Goal: Transaction & Acquisition: Purchase product/service

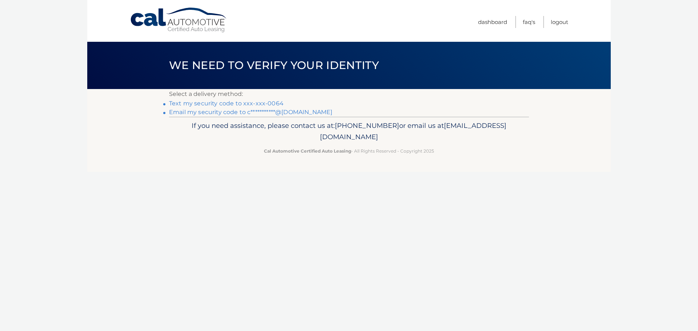
click at [252, 101] on link "Text my security code to xxx-xxx-0064" at bounding box center [226, 103] width 114 height 7
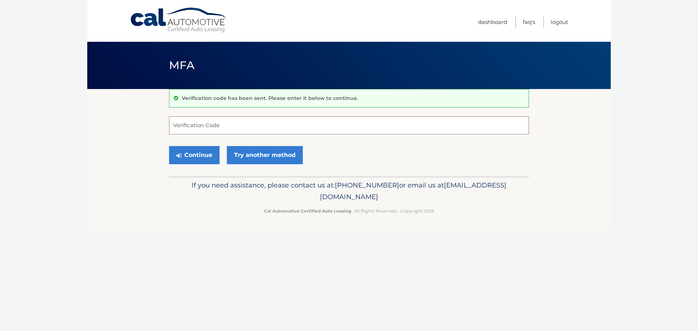
click at [223, 127] on input "Verification Code" at bounding box center [349, 125] width 360 height 18
click at [259, 124] on input "Verification Code" at bounding box center [349, 125] width 360 height 18
type input "1"
type input "4"
type input "709852"
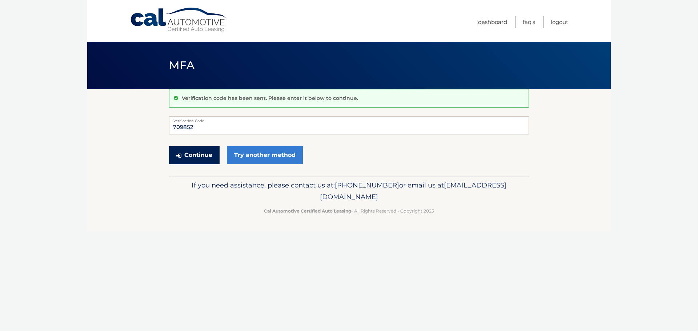
click at [206, 156] on button "Continue" at bounding box center [194, 155] width 50 height 18
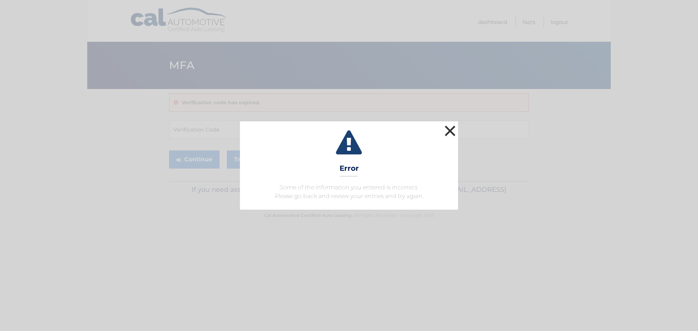
click at [454, 128] on button "×" at bounding box center [449, 131] width 15 height 15
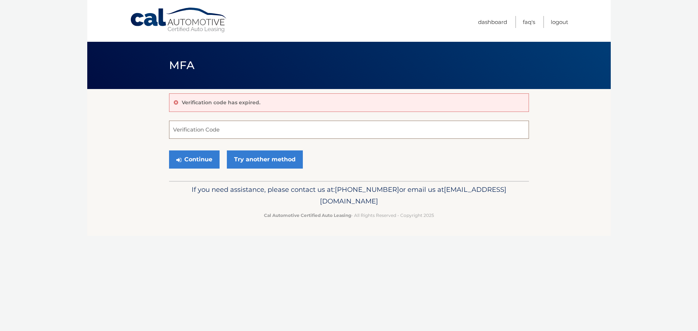
click at [200, 132] on input "Verification Code" at bounding box center [349, 130] width 360 height 18
type input "709852"
click at [200, 162] on button "Continue" at bounding box center [194, 159] width 50 height 18
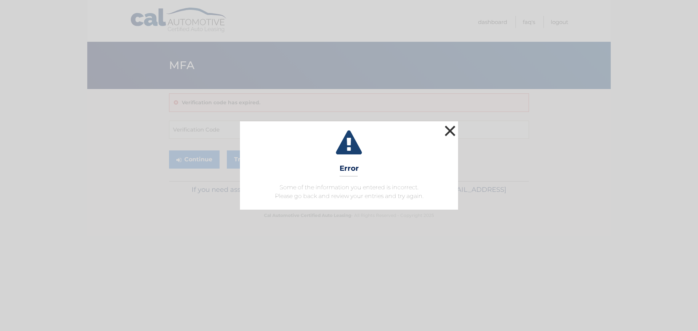
click at [449, 128] on button "×" at bounding box center [449, 131] width 15 height 15
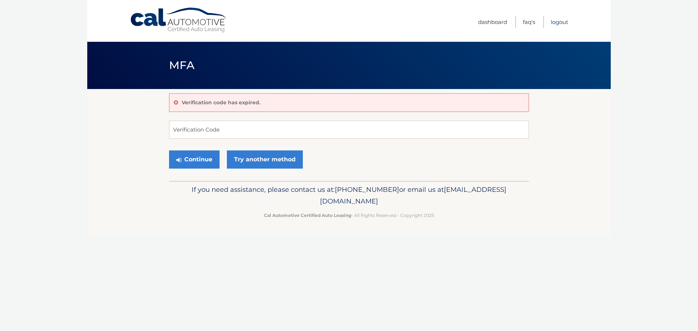
click at [565, 23] on link "Logout" at bounding box center [558, 22] width 17 height 12
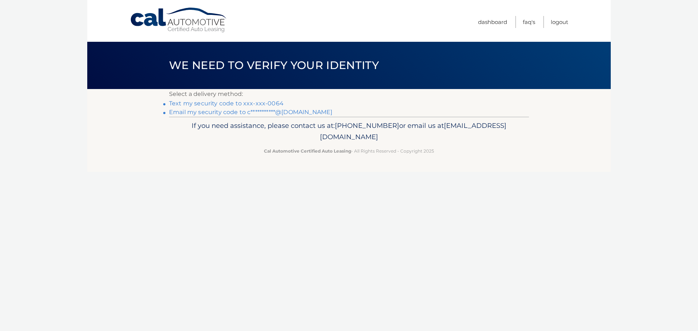
click at [231, 102] on link "Text my security code to xxx-xxx-0064" at bounding box center [226, 103] width 114 height 7
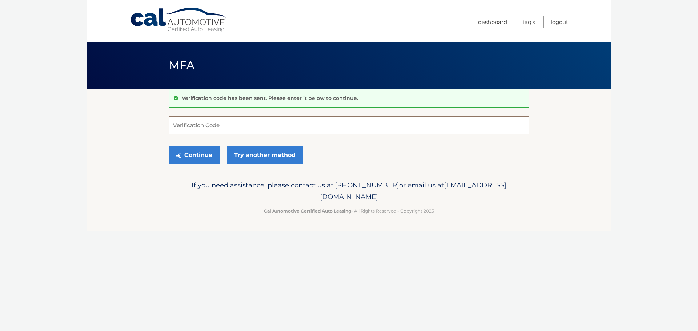
click at [191, 125] on input "Verification Code" at bounding box center [349, 125] width 360 height 18
type input "859368"
click at [169, 146] on button "Continue" at bounding box center [194, 155] width 50 height 18
click at [189, 151] on button "Continue" at bounding box center [194, 155] width 50 height 18
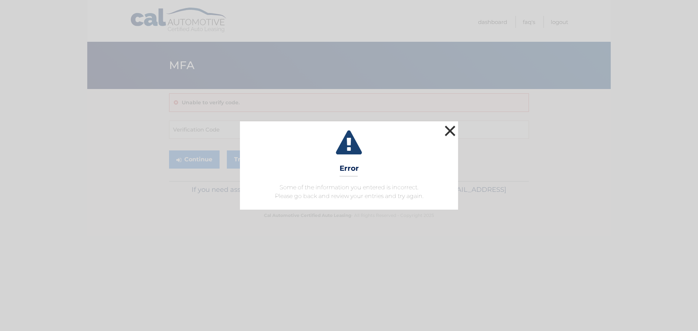
click at [452, 131] on button "×" at bounding box center [449, 131] width 15 height 15
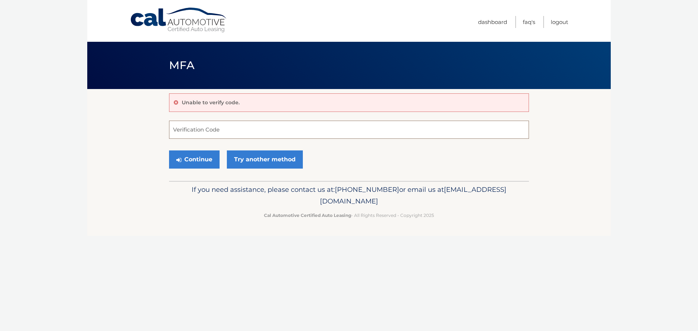
click at [262, 129] on input "Verification Code" at bounding box center [349, 130] width 360 height 18
type input "859368"
click at [207, 162] on button "Continue" at bounding box center [194, 159] width 50 height 18
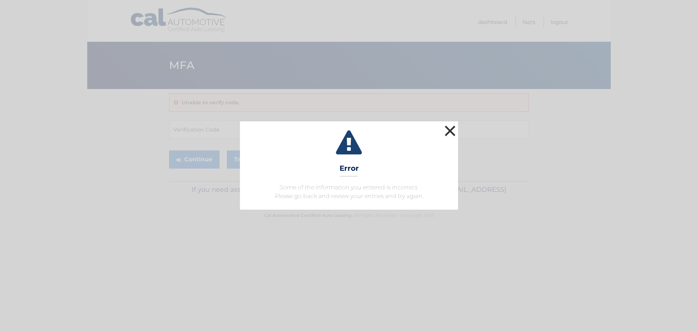
click at [447, 134] on button "×" at bounding box center [449, 131] width 15 height 15
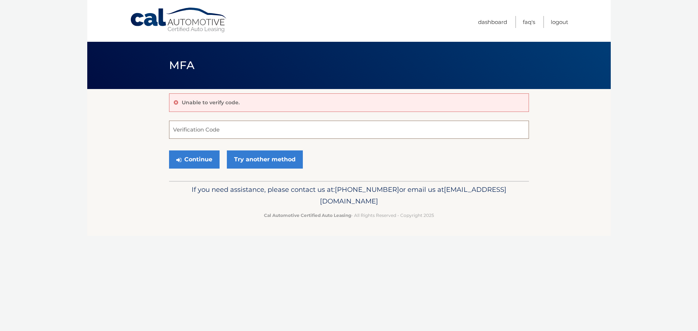
click at [199, 133] on input "Verification Code" at bounding box center [349, 130] width 360 height 18
type input "859368"
click at [194, 161] on button "Continue" at bounding box center [194, 159] width 50 height 18
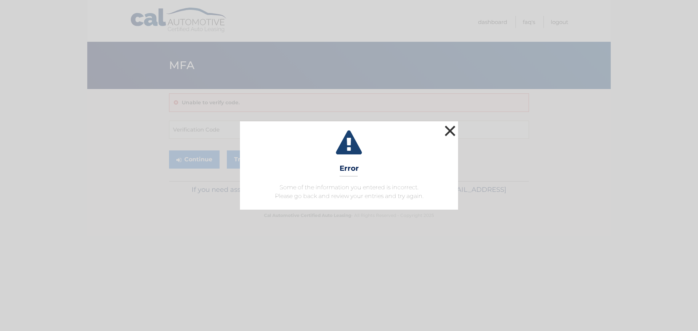
click at [450, 136] on button "×" at bounding box center [449, 131] width 15 height 15
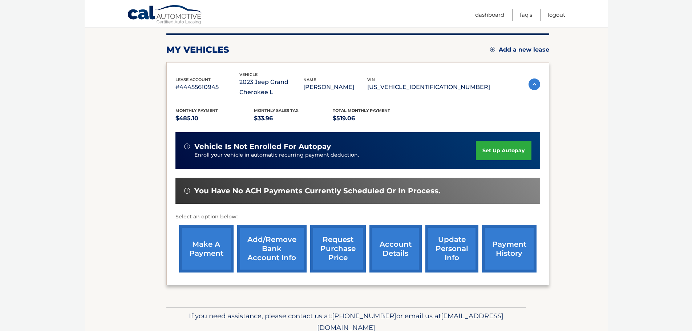
scroll to position [109, 0]
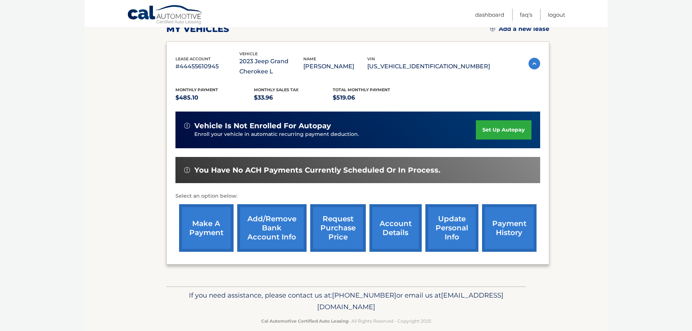
click at [221, 230] on link "make a payment" at bounding box center [206, 228] width 54 height 48
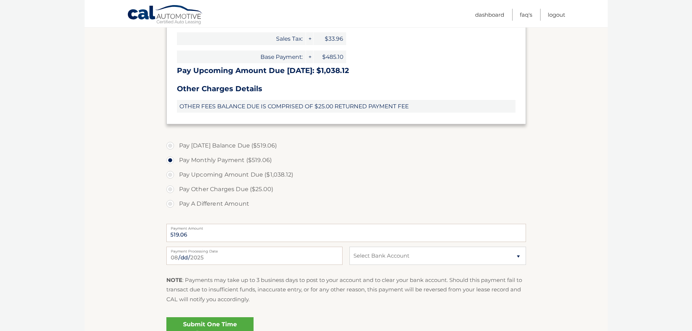
scroll to position [218, 0]
click at [368, 255] on select "Select Bank Account Checking MIDFLORIDA CU *****8234 Checking MIDFLORIDA CU ***…" at bounding box center [437, 255] width 176 height 18
select select "OGM1MzE2OTYtZTY3ZC00ZTExLTgxYzItZTI0MTU0YTYwOGI1"
click at [349, 246] on select "Select Bank Account Checking MIDFLORIDA CU *****8234 Checking MIDFLORIDA CU ***…" at bounding box center [437, 255] width 176 height 18
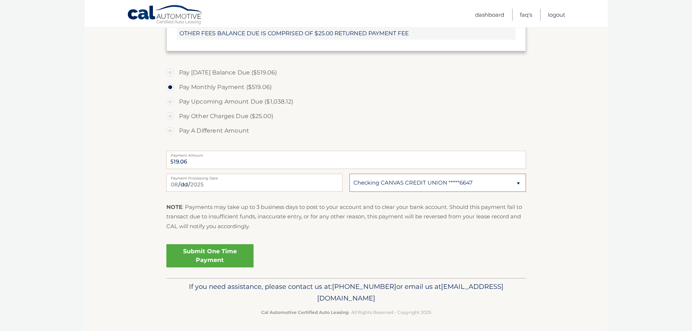
scroll to position [291, 0]
click at [227, 254] on link "Submit One Time Payment" at bounding box center [209, 255] width 87 height 23
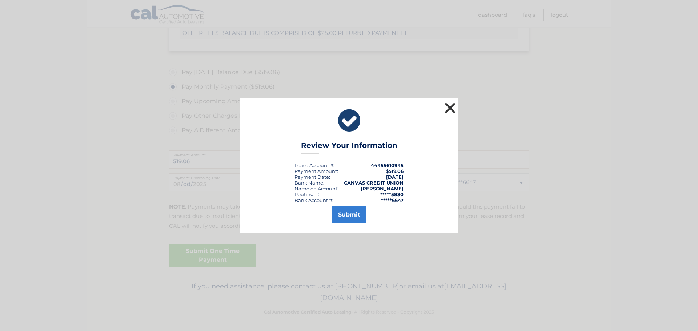
click at [449, 108] on button "×" at bounding box center [449, 108] width 15 height 15
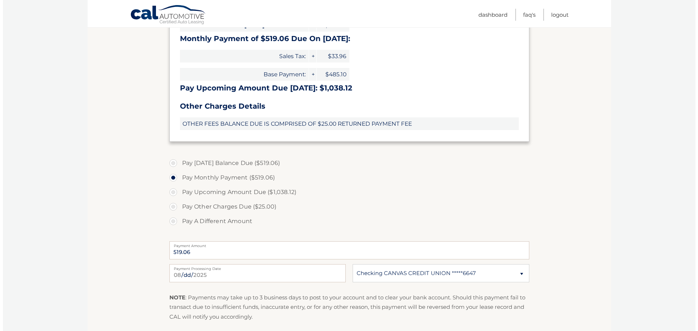
scroll to position [292, 0]
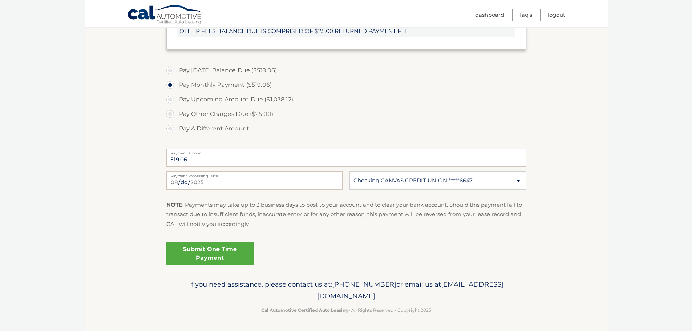
click at [219, 254] on link "Submit One Time Payment" at bounding box center [209, 253] width 87 height 23
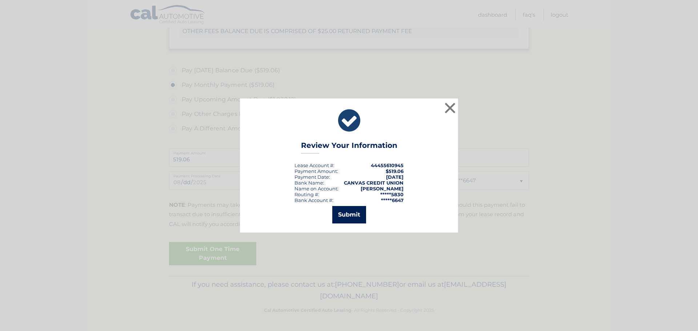
click at [354, 217] on button "Submit" at bounding box center [349, 214] width 34 height 17
